Goal: Task Accomplishment & Management: Complete application form

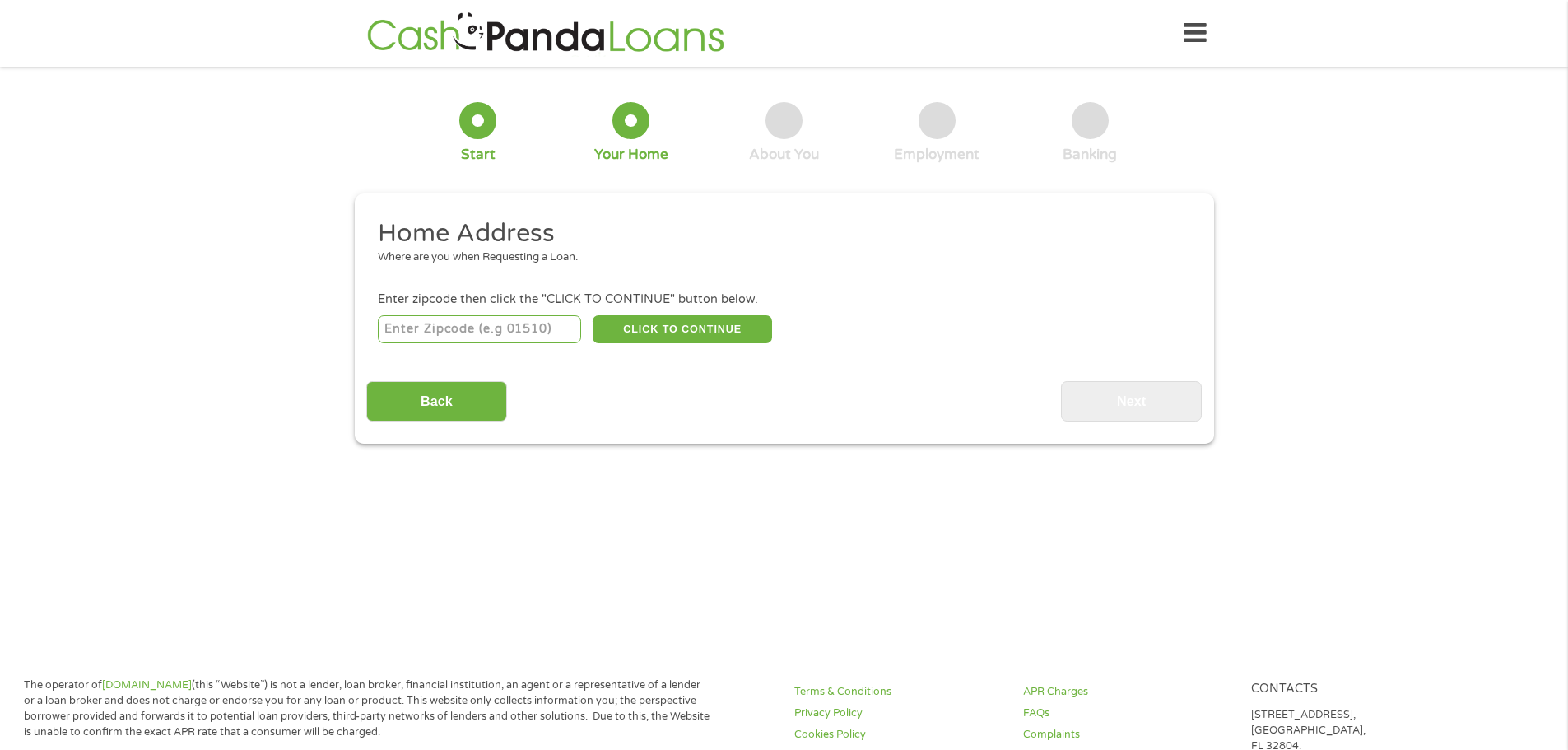
click at [439, 336] on input "number" at bounding box center [479, 330] width 203 height 28
type input "48201"
click at [671, 322] on button "CLICK TO CONTINUE" at bounding box center [682, 330] width 180 height 28
type input "48201"
type input "[GEOGRAPHIC_DATA]"
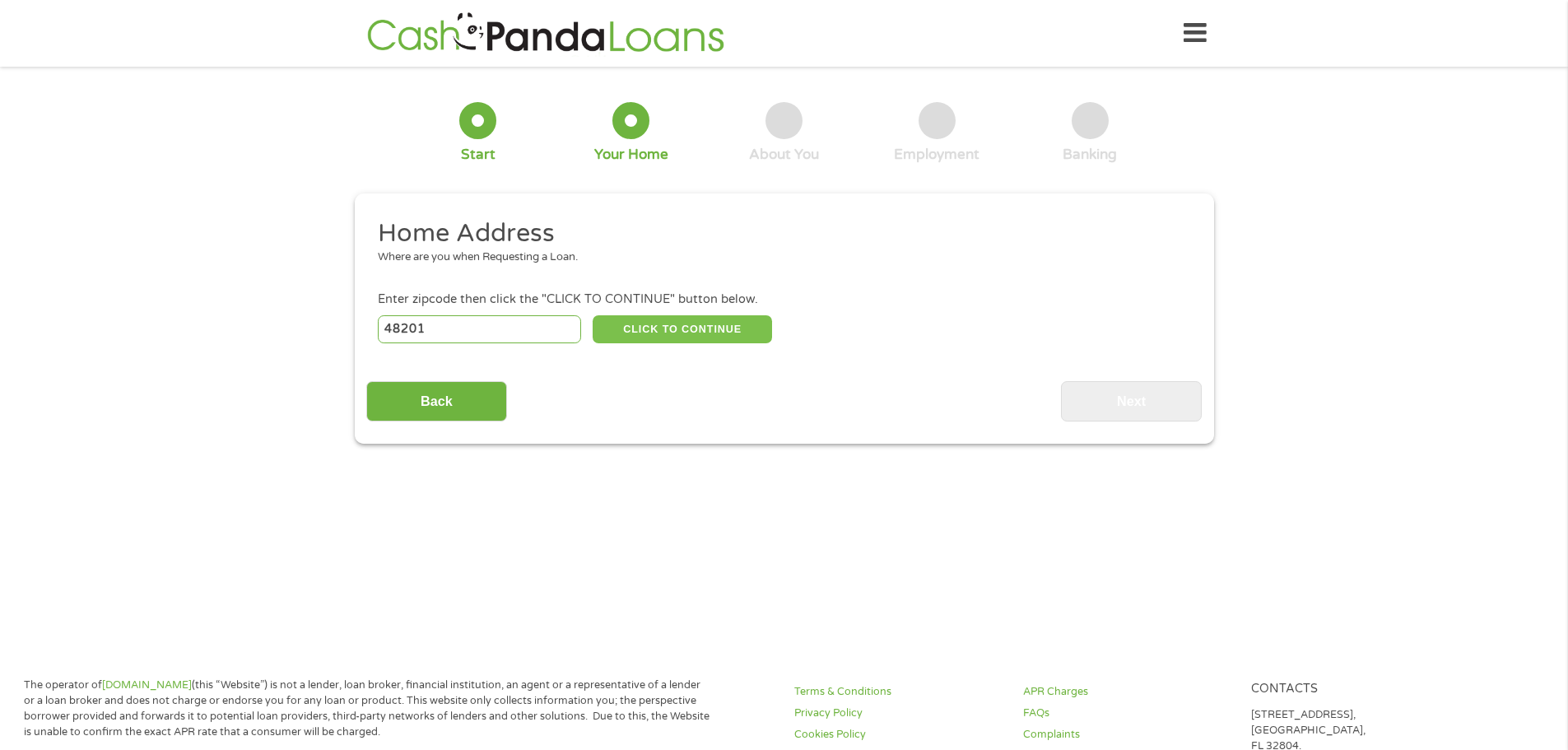
select select "[US_STATE]"
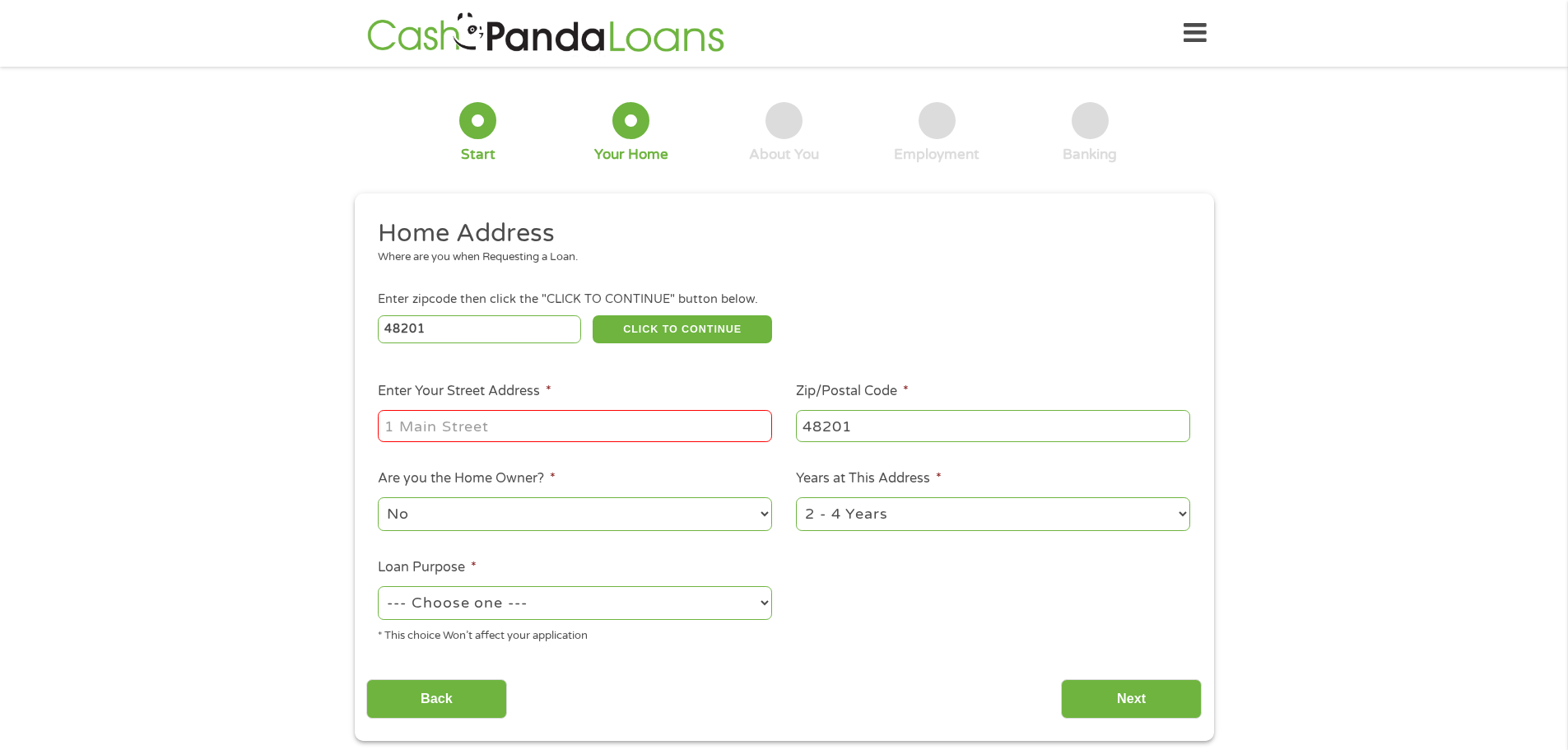
click at [660, 415] on input "Enter Your Street Address *" at bounding box center [574, 425] width 395 height 31
